Goal: Answer question/provide support: Share knowledge or assist other users

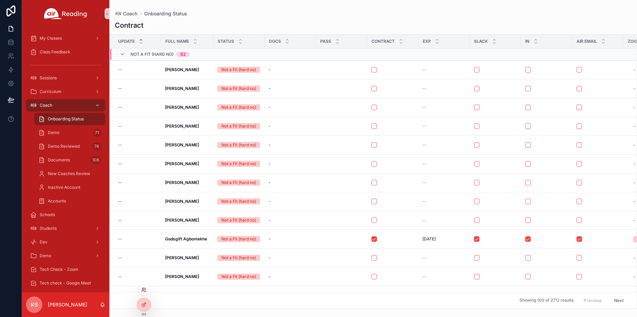
click at [142, 290] on icon at bounding box center [143, 289] width 5 height 5
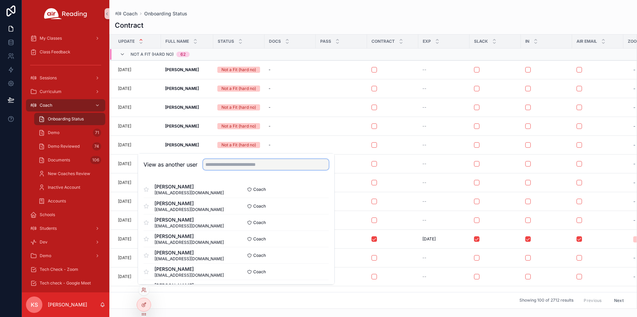
click at [230, 163] on input "text" at bounding box center [266, 164] width 126 height 11
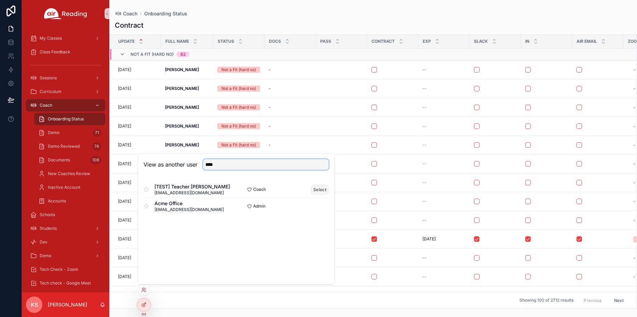
type input "****"
click at [315, 190] on button "Select" at bounding box center [320, 189] width 18 height 10
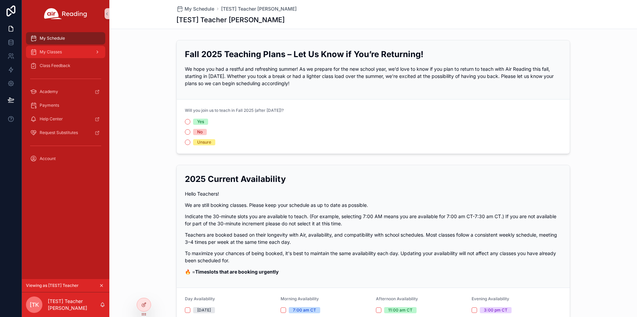
click at [70, 52] on div "My Classes" at bounding box center [65, 51] width 71 height 11
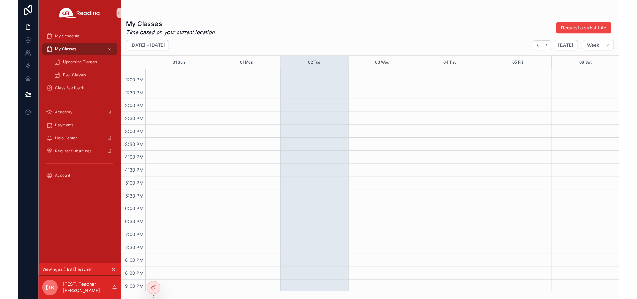
scroll to position [421, 0]
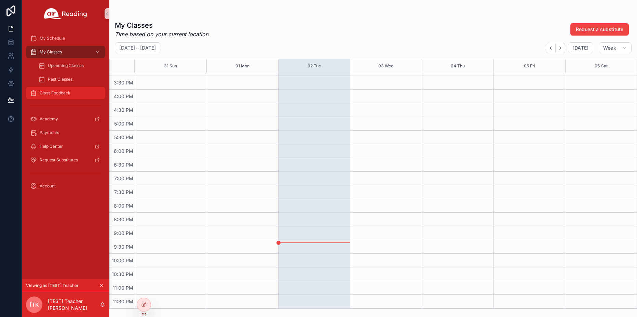
click at [64, 94] on span "Class Feedback" at bounding box center [55, 92] width 31 height 5
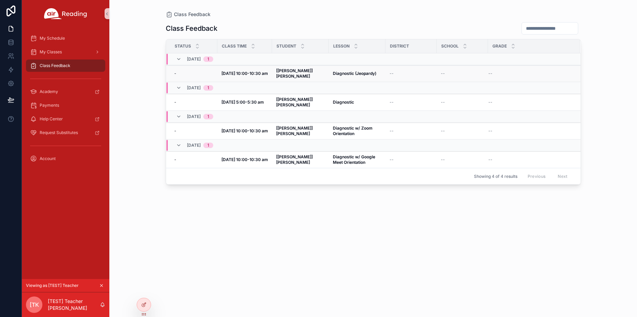
click at [347, 72] on strong "Diagnostic (Jeopardy)" at bounding box center [354, 73] width 43 height 5
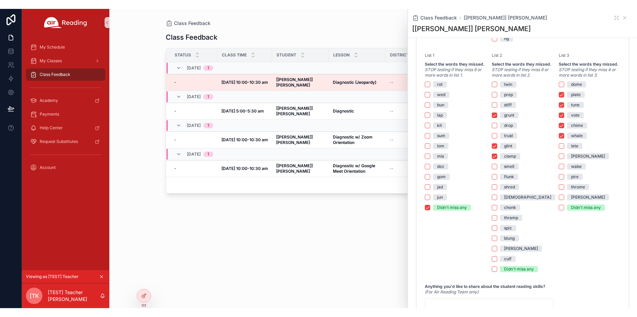
scroll to position [434, 0]
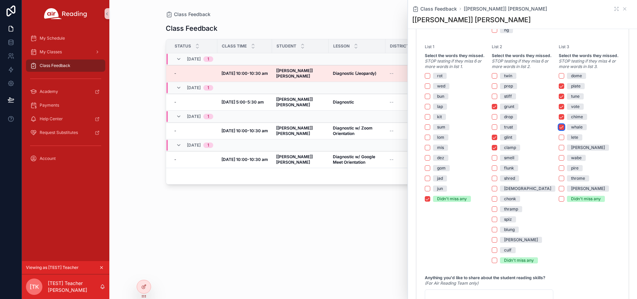
click at [561, 126] on button "whale" at bounding box center [560, 126] width 5 height 5
click at [561, 115] on button "chime" at bounding box center [560, 116] width 5 height 5
click at [561, 105] on button "vote" at bounding box center [560, 106] width 5 height 5
click at [561, 93] on div "tune" at bounding box center [588, 96] width 61 height 6
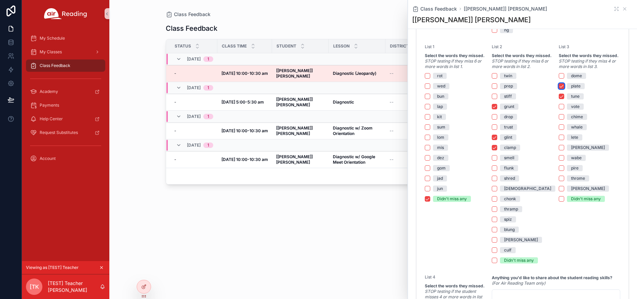
click at [561, 87] on button "plate" at bounding box center [560, 85] width 5 height 5
click at [561, 98] on button "tune" at bounding box center [560, 96] width 5 height 5
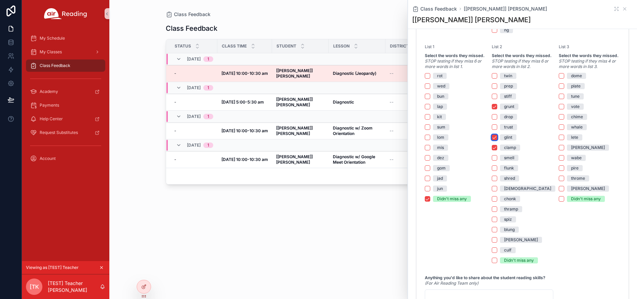
click at [494, 138] on button "glint" at bounding box center [493, 137] width 5 height 5
click at [494, 151] on div "twin prep stiff grunt drop trust glint clamp smell flunk shred [DEMOGRAPHIC_DAT…" at bounding box center [521, 168] width 61 height 191
click at [493, 147] on button "clamp" at bounding box center [493, 147] width 5 height 5
click at [493, 106] on button "grunt" at bounding box center [493, 106] width 5 height 5
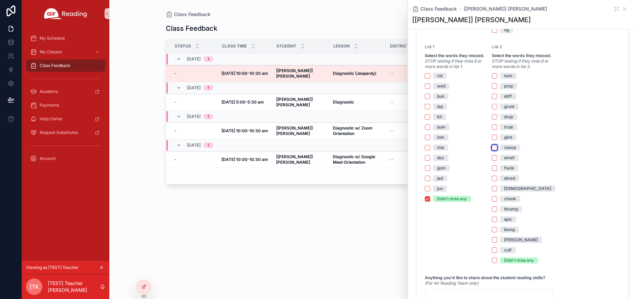
click at [493, 147] on button "clamp" at bounding box center [493, 147] width 5 height 5
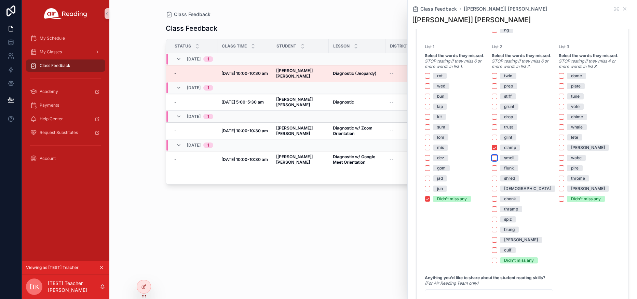
click at [493, 159] on button "smell" at bounding box center [493, 157] width 5 height 5
click at [495, 169] on button "flunk" at bounding box center [493, 167] width 5 height 5
click at [493, 189] on button "[DEMOGRAPHIC_DATA]" at bounding box center [493, 188] width 5 height 5
click at [494, 198] on button "chonk" at bounding box center [493, 198] width 5 height 5
click at [494, 208] on button "thramp" at bounding box center [493, 208] width 5 height 5
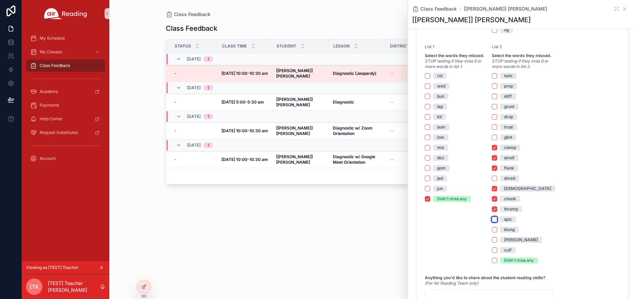
click at [494, 219] on button "spiz" at bounding box center [493, 219] width 5 height 5
click at [494, 229] on button "blung" at bounding box center [493, 229] width 5 height 5
click at [493, 238] on button "[PERSON_NAME]" at bounding box center [493, 239] width 5 height 5
click at [493, 248] on button "culf" at bounding box center [493, 249] width 5 height 5
click at [494, 250] on button "culf" at bounding box center [493, 249] width 5 height 5
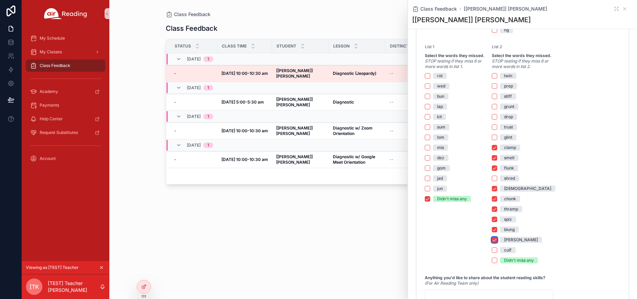
click at [493, 239] on button "[PERSON_NAME]" at bounding box center [493, 239] width 5 height 5
click at [493, 224] on div "twin prep stiff grunt drop trust glint clamp smell flunk shred [DEMOGRAPHIC_DAT…" at bounding box center [521, 168] width 61 height 191
click at [495, 229] on button "blung" at bounding box center [493, 229] width 5 height 5
click at [495, 217] on button "spiz" at bounding box center [493, 219] width 5 height 5
click at [495, 208] on button "thramp" at bounding box center [493, 208] width 5 height 5
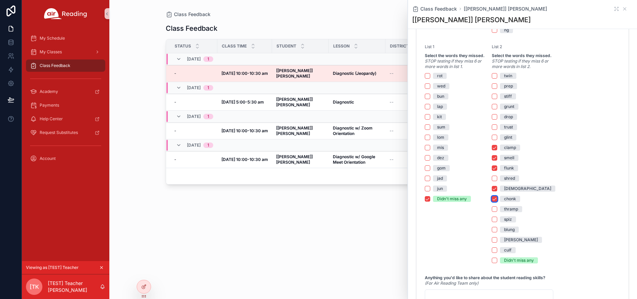
click at [495, 196] on button "chonk" at bounding box center [493, 198] width 5 height 5
click at [495, 190] on button "[DEMOGRAPHIC_DATA]" at bounding box center [493, 188] width 5 height 5
